Goal: Task Accomplishment & Management: Manage account settings

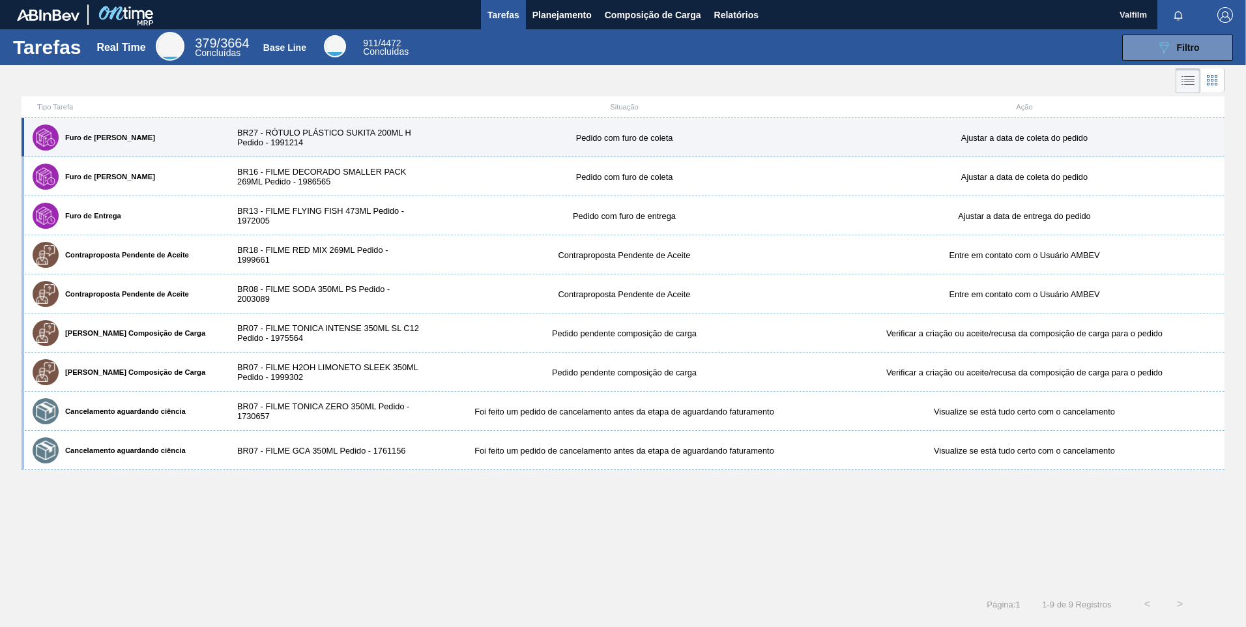
click at [259, 141] on div "BR27 - RÓTULO PLÁSTICO SUKITA 200ML H Pedido - 1991214" at bounding box center [324, 138] width 200 height 20
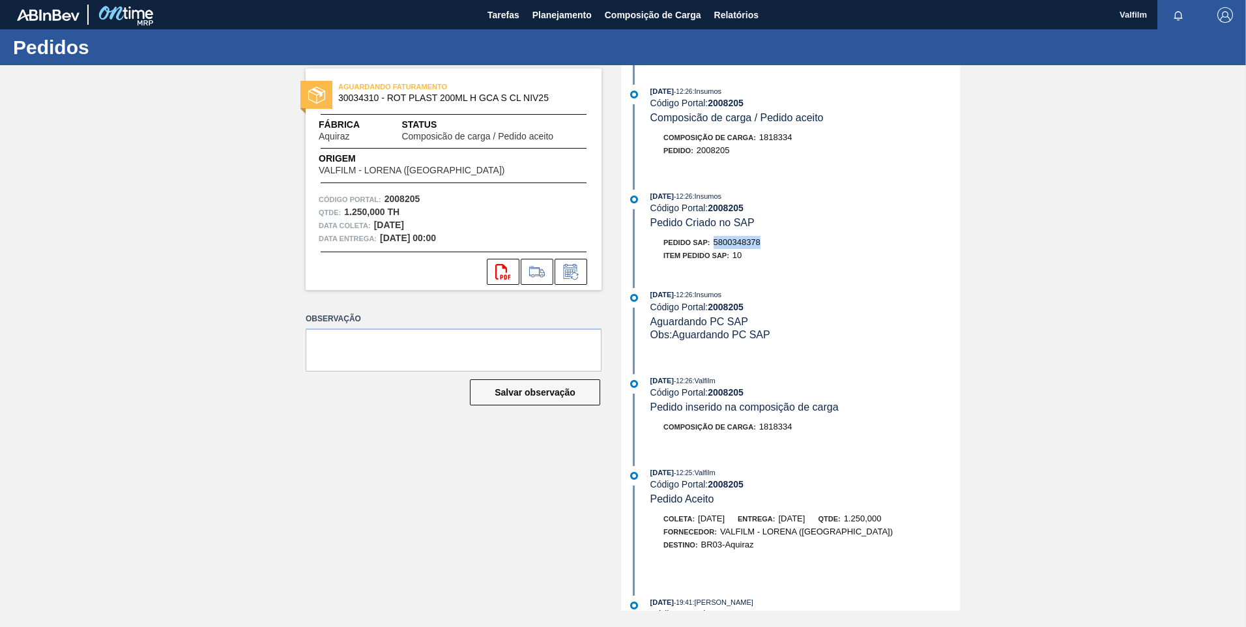
drag, startPoint x: 767, startPoint y: 244, endPoint x: 715, endPoint y: 244, distance: 52.1
click at [715, 244] on div "Pedido SAP: 5800348378" at bounding box center [805, 242] width 310 height 13
copy span "5800348378"
click at [581, 269] on button at bounding box center [571, 272] width 33 height 26
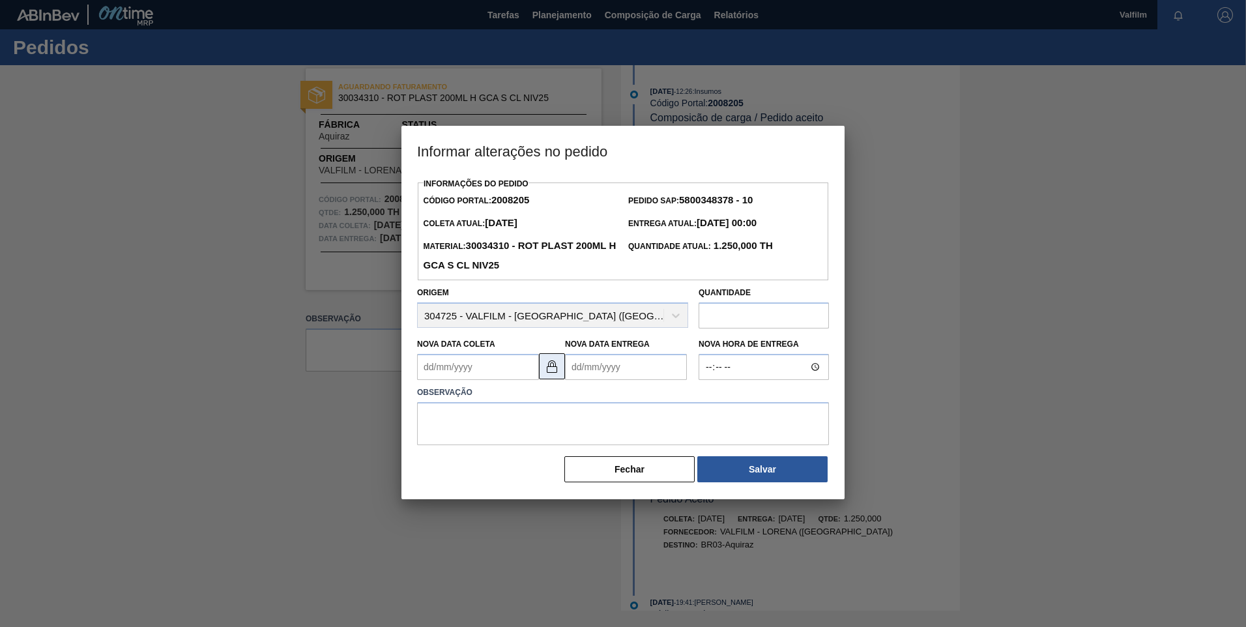
click at [543, 368] on button at bounding box center [552, 366] width 26 height 26
click at [469, 372] on Coleta "Nova Data Coleta" at bounding box center [478, 367] width 122 height 26
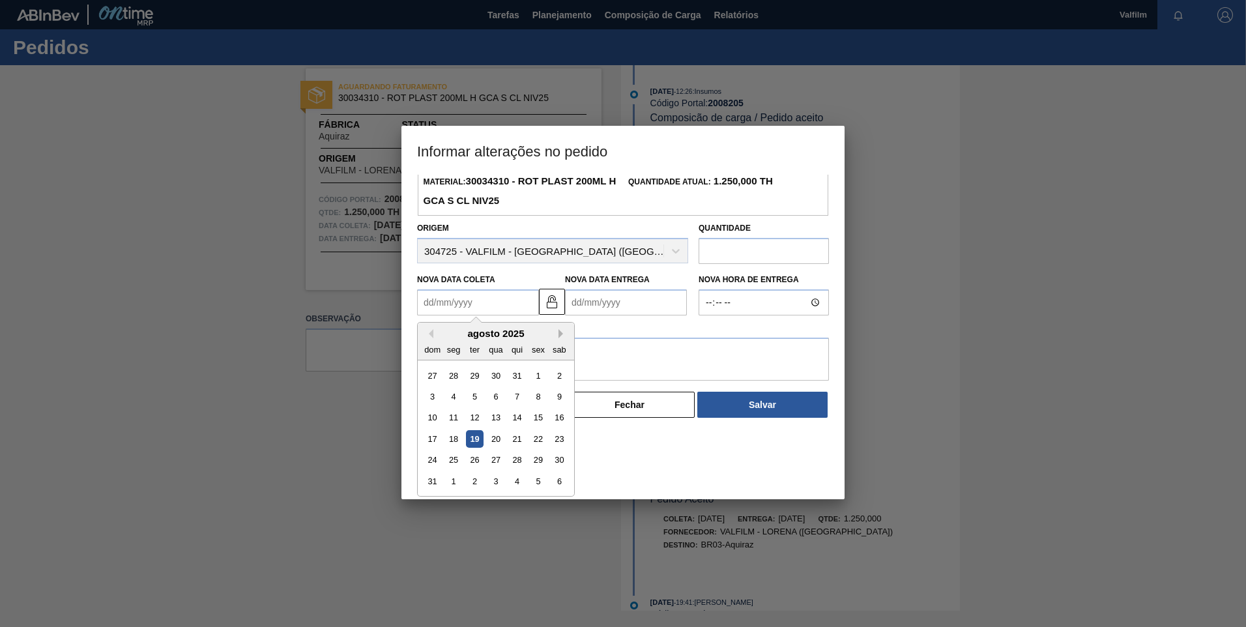
click at [562, 333] on button "Next Month" at bounding box center [562, 333] width 9 height 9
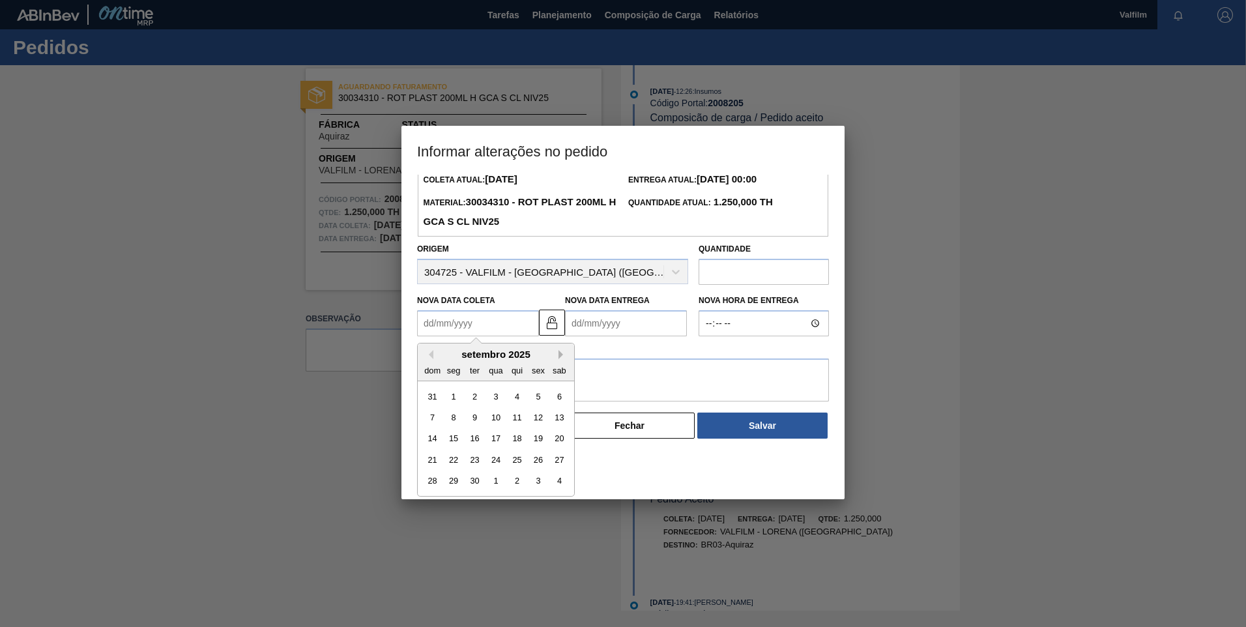
scroll to position [44, 0]
click at [564, 396] on div "6" at bounding box center [560, 397] width 18 height 18
type Coleta "06/09/2025"
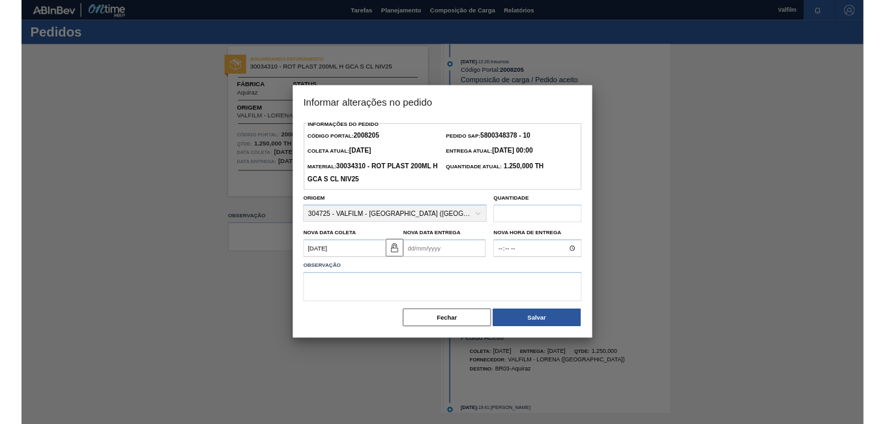
scroll to position [0, 0]
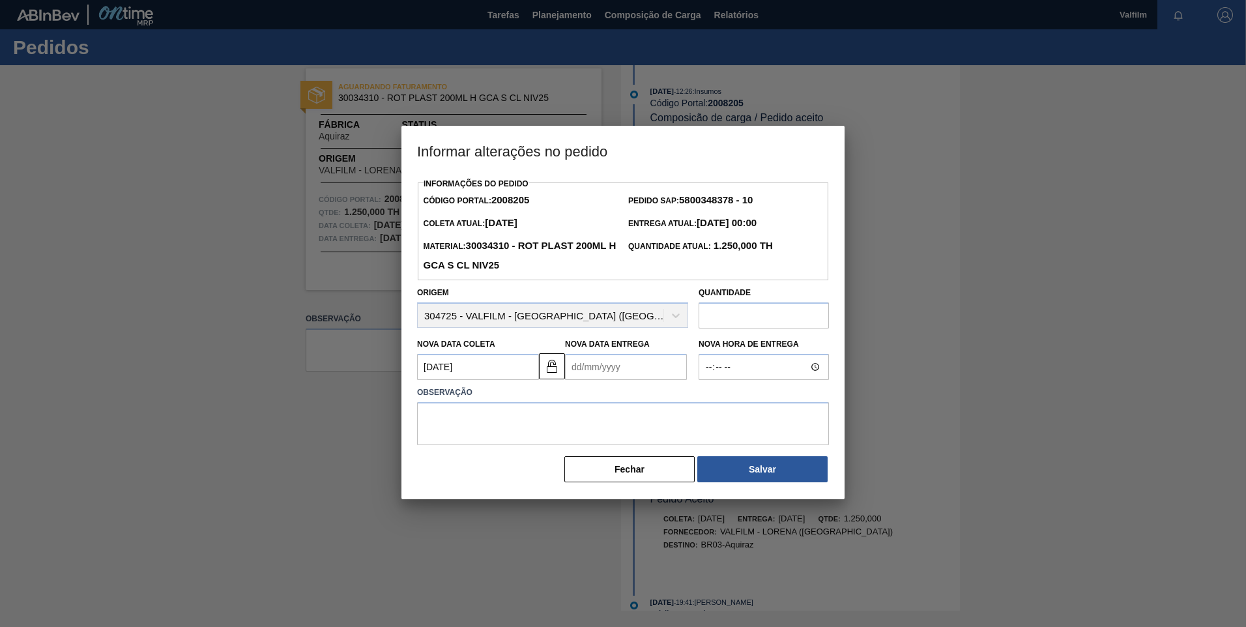
click at [599, 384] on div "Observação" at bounding box center [623, 412] width 422 height 65
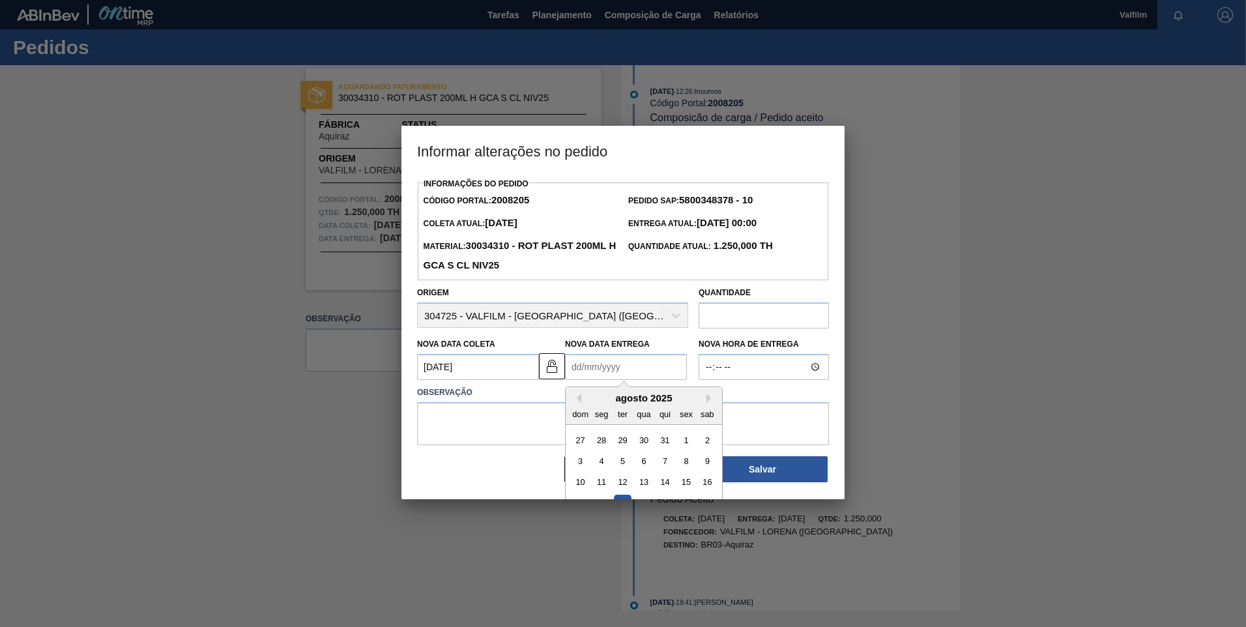
drag, startPoint x: 594, startPoint y: 376, endPoint x: 609, endPoint y: 378, distance: 14.5
click at [594, 376] on Entrega "Nova Data Entrega" at bounding box center [626, 367] width 122 height 26
click at [707, 395] on div "agosto 2025" at bounding box center [644, 397] width 156 height 11
click at [708, 399] on button "Next Month" at bounding box center [710, 398] width 9 height 9
click at [609, 461] on div "8" at bounding box center [602, 461] width 18 height 18
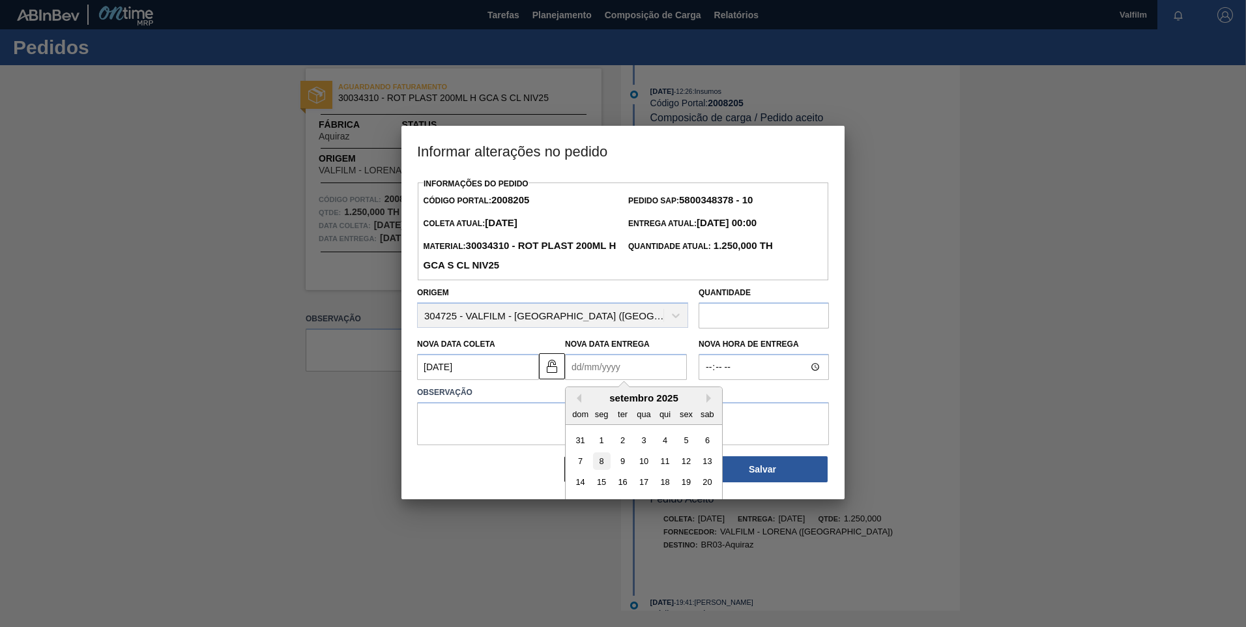
type Entrega "08/09/2025"
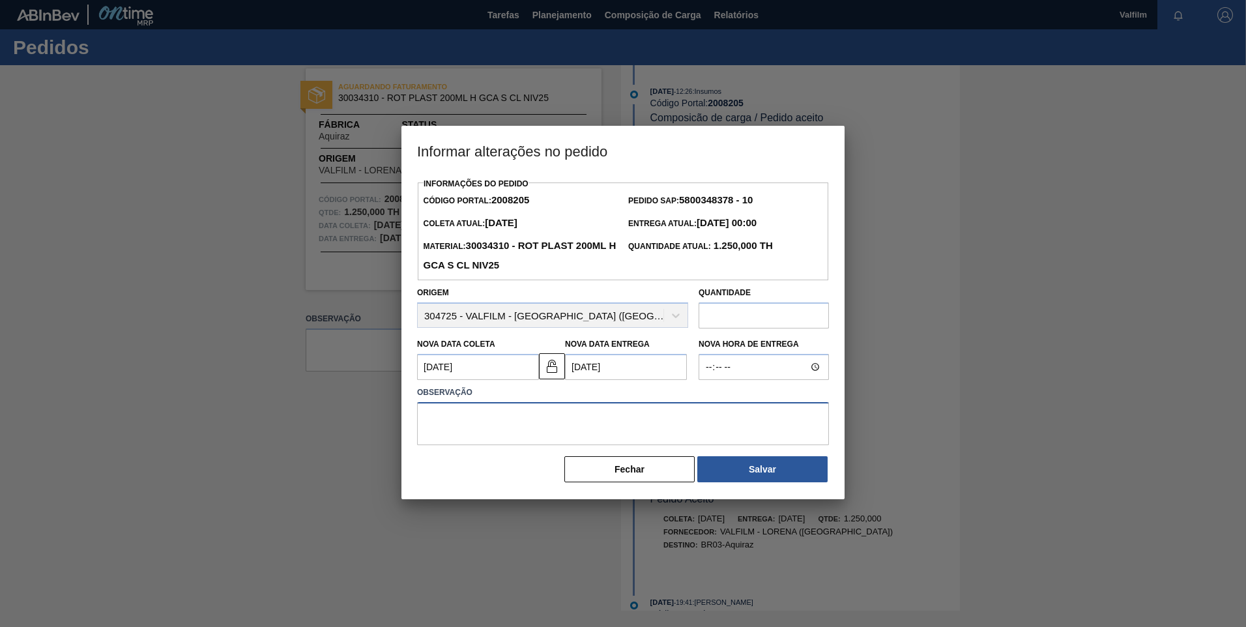
click at [609, 435] on textarea at bounding box center [623, 423] width 412 height 43
type textarea "Antecipação - Cliente ([PERSON_NAME] - Comercial Itamonte)"
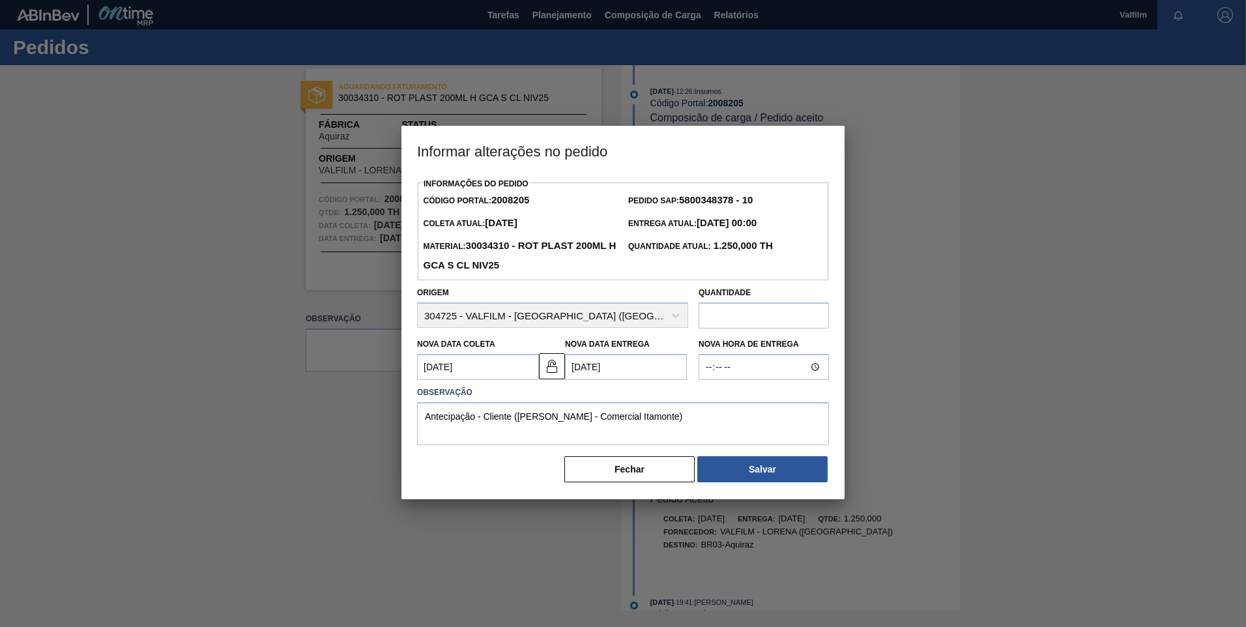
click at [816, 487] on div "Informações do Pedido Código Portal: 2008205 Pedido SAP: 5800348378 - 10 Coleta…" at bounding box center [622, 337] width 443 height 325
click at [773, 472] on button "Salvar" at bounding box center [762, 469] width 130 height 26
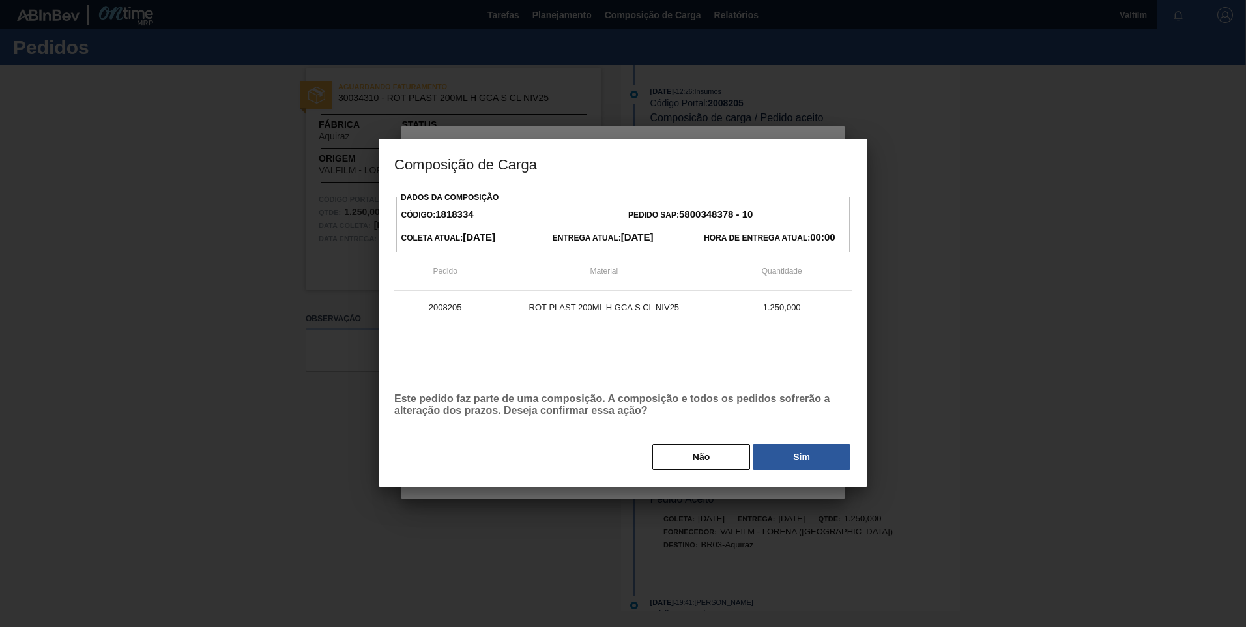
drag, startPoint x: 796, startPoint y: 457, endPoint x: 815, endPoint y: 443, distance: 23.9
click at [796, 457] on button "Sim" at bounding box center [802, 457] width 98 height 26
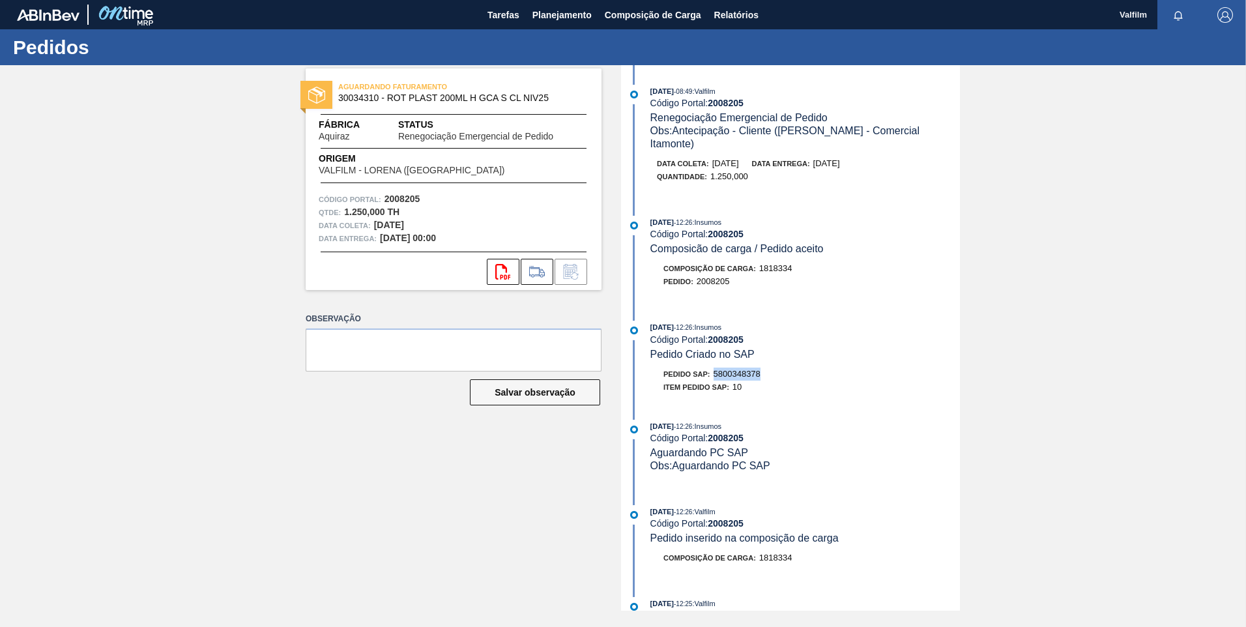
drag, startPoint x: 762, startPoint y: 364, endPoint x: 712, endPoint y: 361, distance: 50.3
click at [712, 368] on div "Pedido SAP: 5800348378" at bounding box center [805, 374] width 310 height 13
click at [113, 240] on div "AGUARDANDO FATURAMENTO 30034310 - ROT PLAST 200ML H GCA S CL NIV25 Fábrica Aqui…" at bounding box center [623, 337] width 1246 height 545
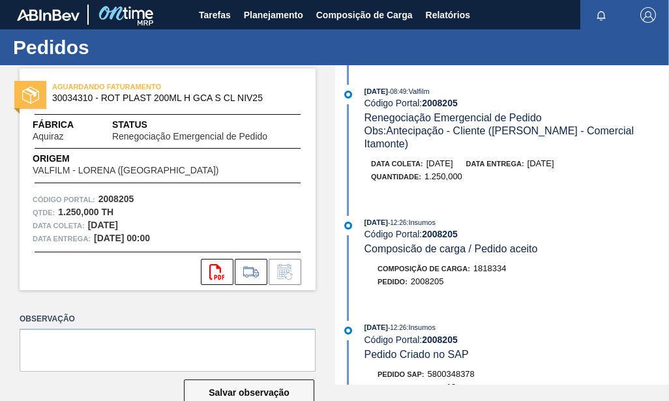
click at [512, 130] on span "Obs: Antecipação - Cliente (Ana Carolina - Comercial Itamonte)" at bounding box center [500, 137] width 272 height 24
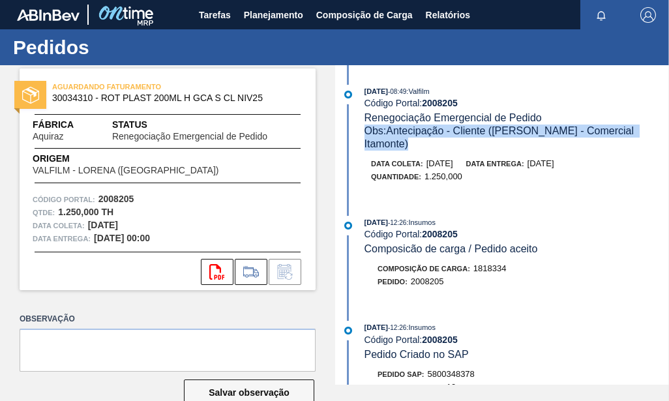
click at [512, 130] on span "Obs: Antecipação - Cliente (Ana Carolina - Comercial Itamonte)" at bounding box center [500, 137] width 272 height 24
copy span "Obs: Antecipação - Cliente (Ana Carolina - Comercial Itamonte)"
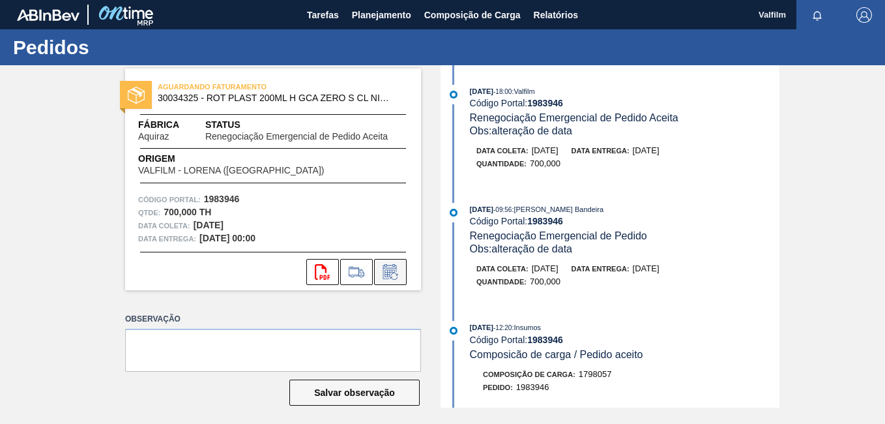
click at [398, 272] on icon at bounding box center [390, 272] width 21 height 16
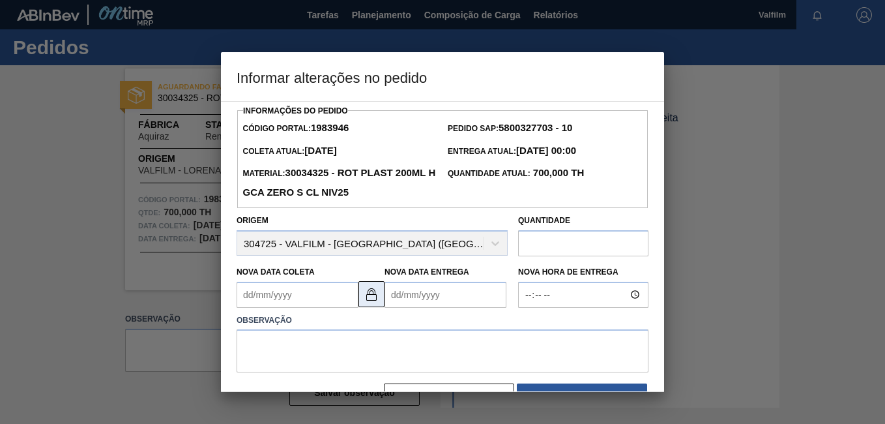
click at [378, 306] on button at bounding box center [371, 294] width 26 height 26
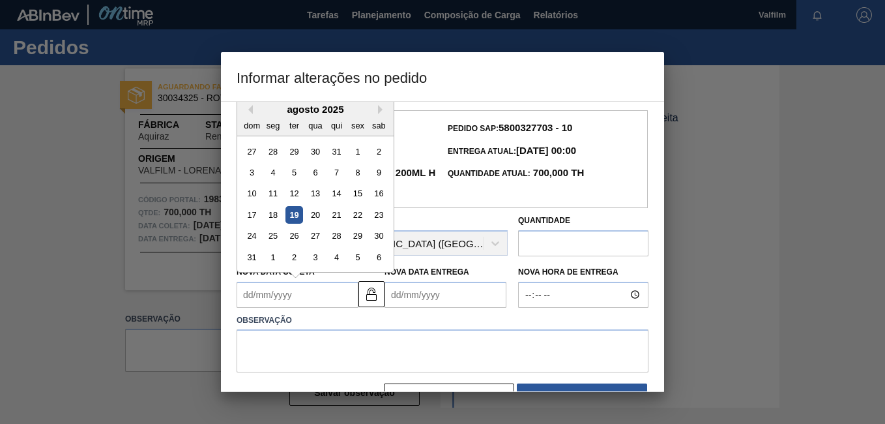
click at [312, 296] on Coleta "Nova Data Coleta" at bounding box center [298, 294] width 122 height 26
click at [385, 218] on div "23" at bounding box center [379, 215] width 18 height 18
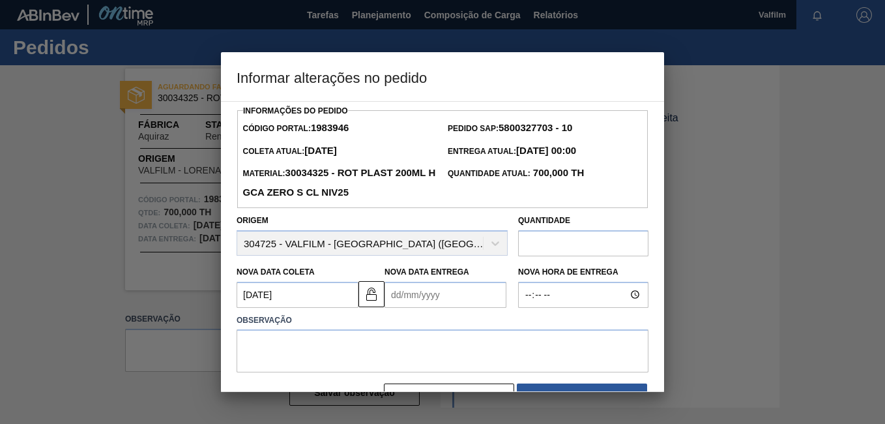
type Coleta "[DATE]"
click at [418, 300] on Entrega "Nova Data Entrega" at bounding box center [445, 294] width 122 height 26
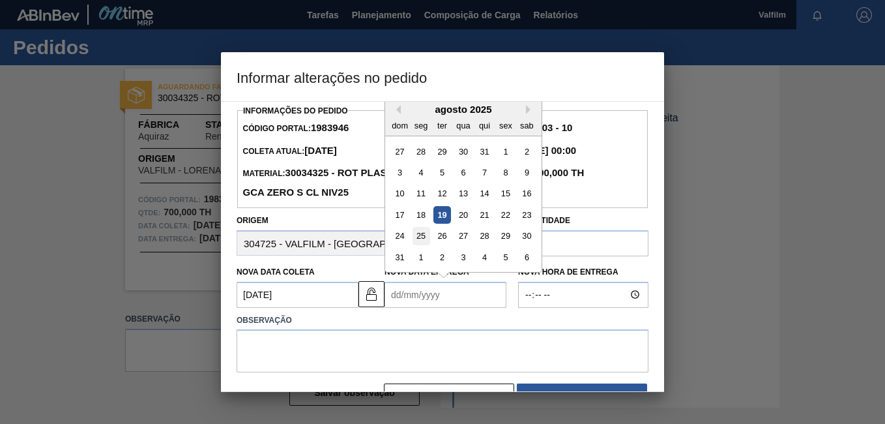
click at [425, 237] on div "25" at bounding box center [421, 236] width 18 height 18
type Entrega "[DATE]"
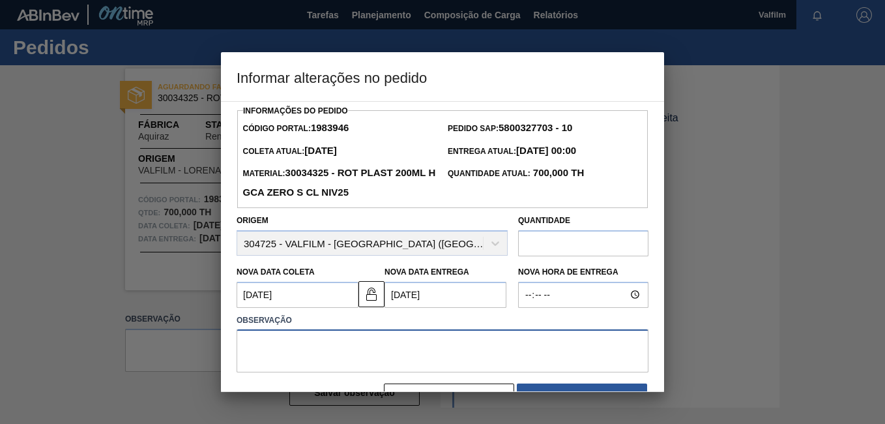
click at [388, 338] on textarea at bounding box center [443, 350] width 412 height 43
paste textarea "Obs: Antecipação - Cliente ([PERSON_NAME] - Comercial Itamonte)"
drag, startPoint x: 267, startPoint y: 348, endPoint x: 229, endPoint y: 343, distance: 38.1
click at [229, 343] on div "Informações do Pedido Código Portal: 1983946 Pedido SAP: 5800327703 - 10 Coleta…" at bounding box center [442, 246] width 443 height 291
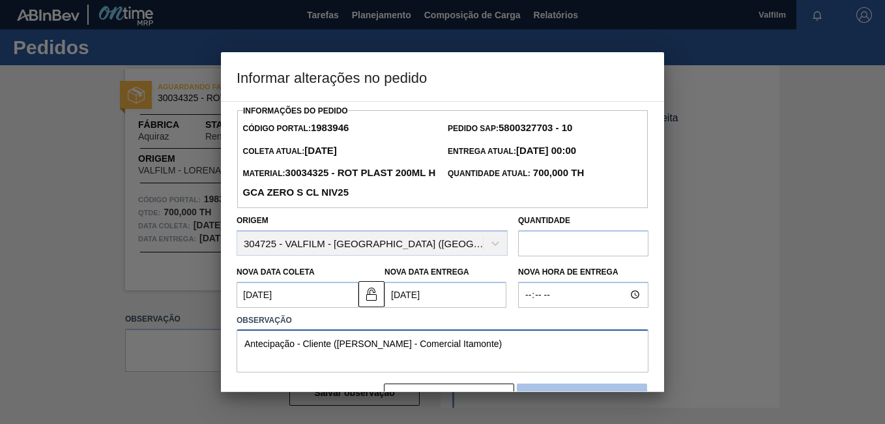
type textarea "Antecipação - Cliente ([PERSON_NAME] - Comercial Itamonte)"
click at [531, 386] on button "Salvar" at bounding box center [582, 396] width 130 height 26
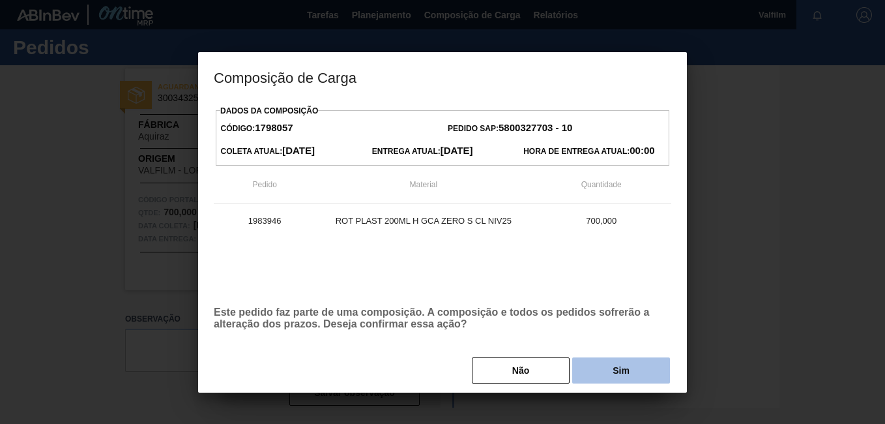
click at [601, 366] on button "Sim" at bounding box center [621, 370] width 98 height 26
